Goal: Use online tool/utility: Utilize a website feature to perform a specific function

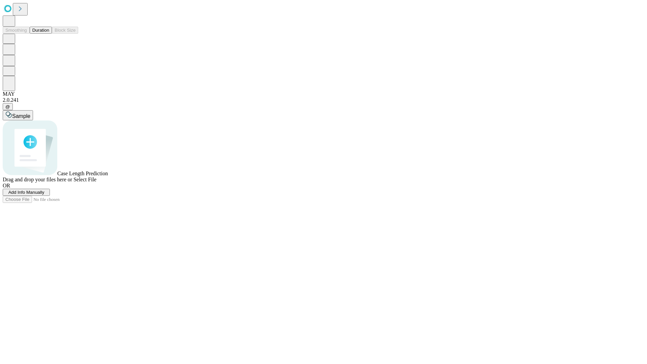
click at [49, 34] on button "Duration" at bounding box center [41, 30] width 22 height 7
click at [96, 182] on span "Select File" at bounding box center [84, 179] width 23 height 6
